Goal: Task Accomplishment & Management: Manage account settings

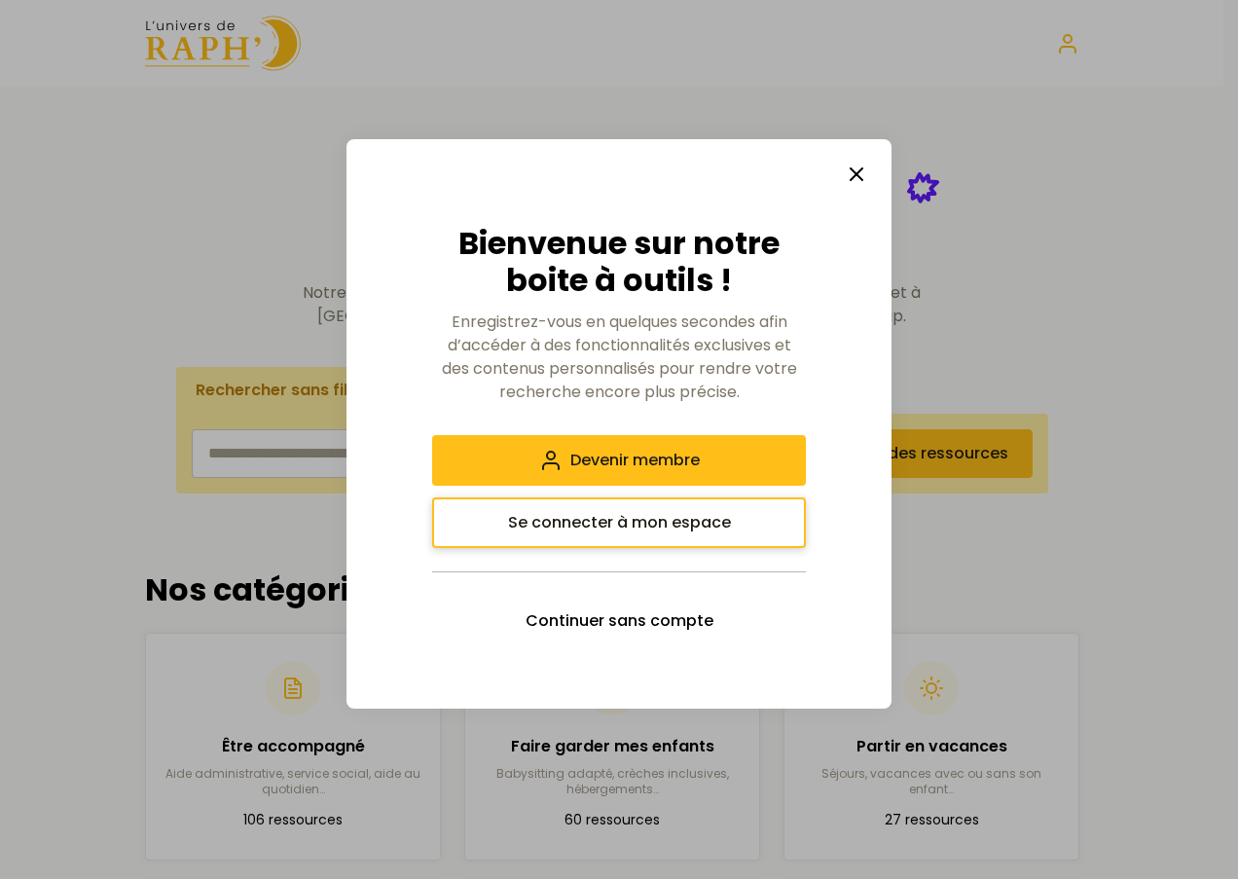
click at [648, 526] on span "Se connecter à mon espace" at bounding box center [619, 522] width 223 height 23
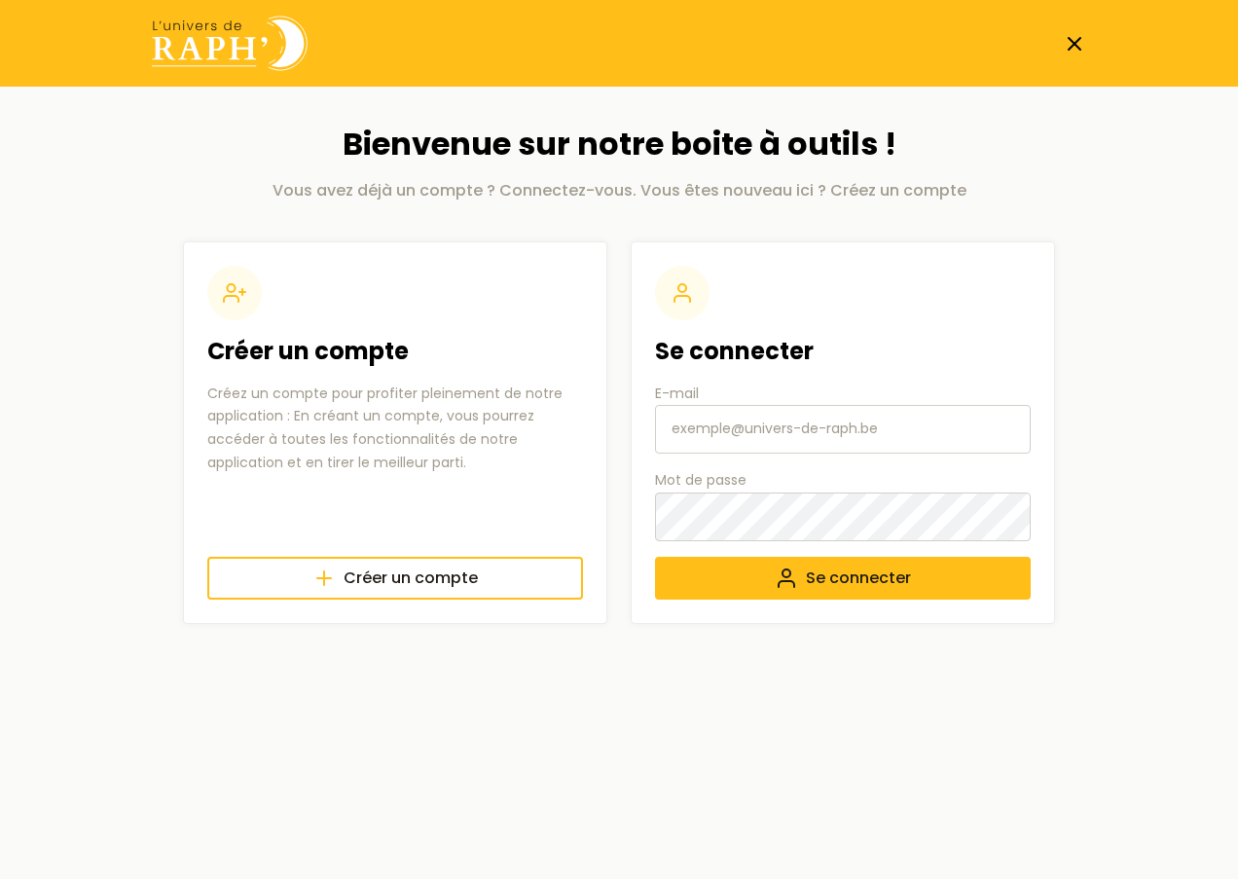
click at [720, 434] on input "E-mail" at bounding box center [843, 429] width 376 height 49
paste input "quie+Ivory87"
type input "quie+Ivory87"
drag, startPoint x: 754, startPoint y: 542, endPoint x: 709, endPoint y: 422, distance: 128.8
click at [709, 422] on input "quie+Ivory87" at bounding box center [843, 429] width 376 height 49
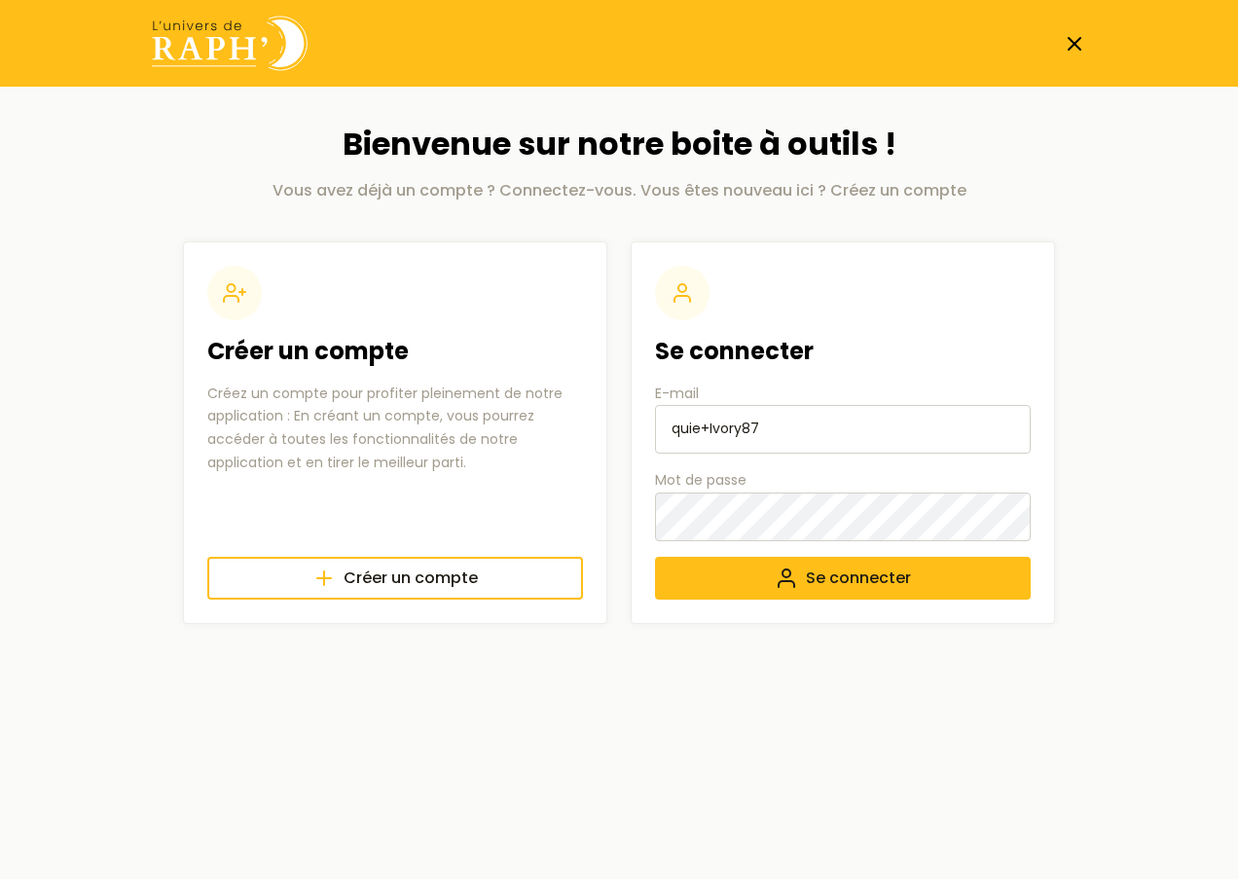
click at [709, 422] on input "quie+Ivory87" at bounding box center [843, 429] width 376 height 49
click at [730, 443] on input "E-mail" at bounding box center [843, 429] width 376 height 49
type input "[EMAIL_ADDRESS][DOMAIN_NAME]"
click at [783, 575] on icon "submit" at bounding box center [786, 578] width 23 height 23
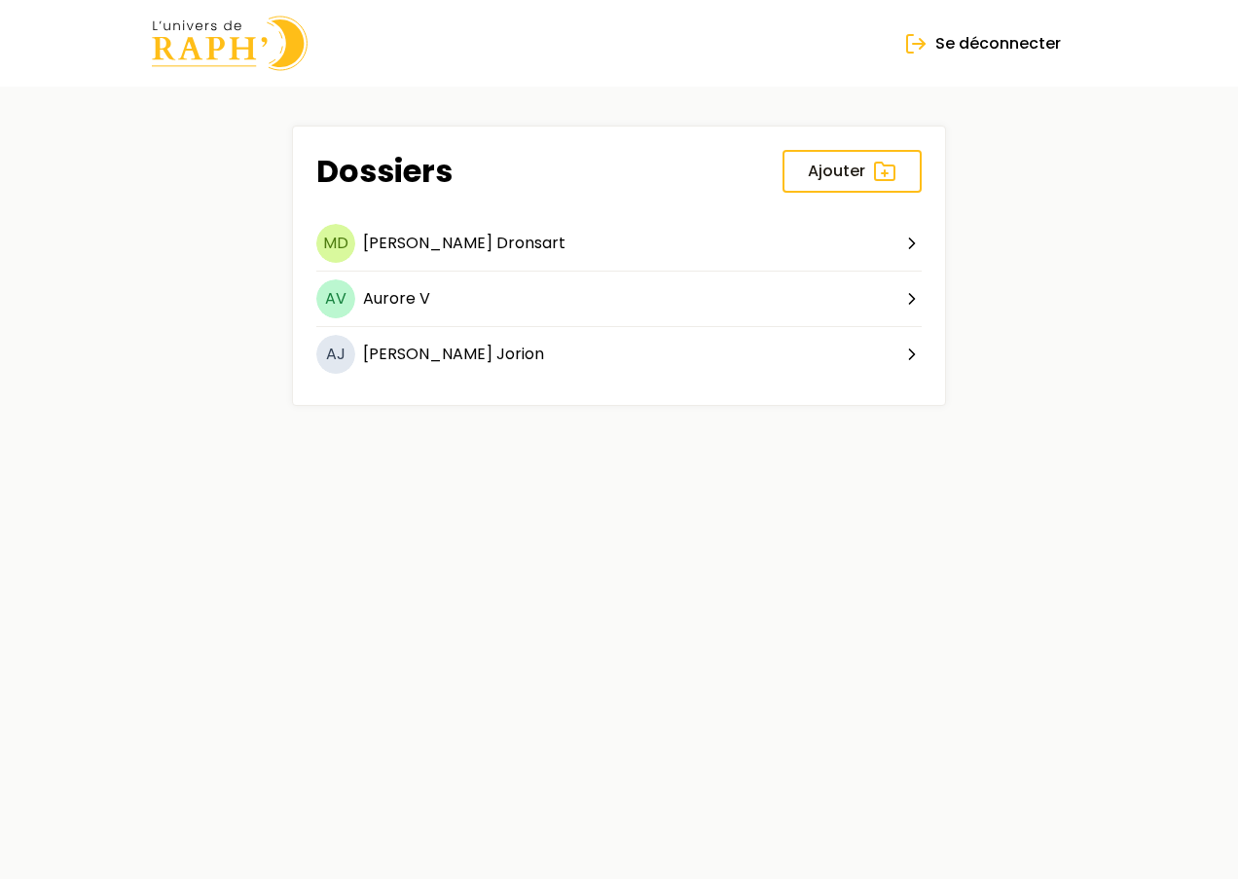
drag, startPoint x: 1089, startPoint y: 648, endPoint x: 1065, endPoint y: 362, distance: 287.3
click at [1089, 445] on html "🍪 Nous respectons votre vie privée. Nous utilisons des cookies pour améliorer v…" at bounding box center [619, 222] width 1238 height 445
